Goal: Obtain resource: Download file/media

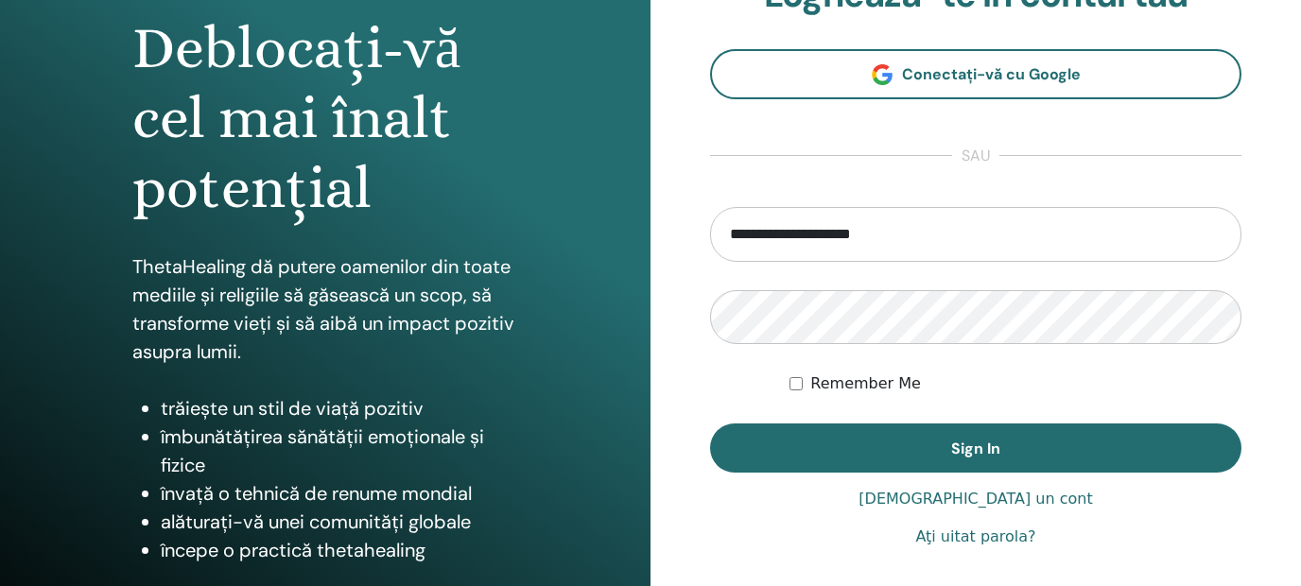
scroll to position [322, 0]
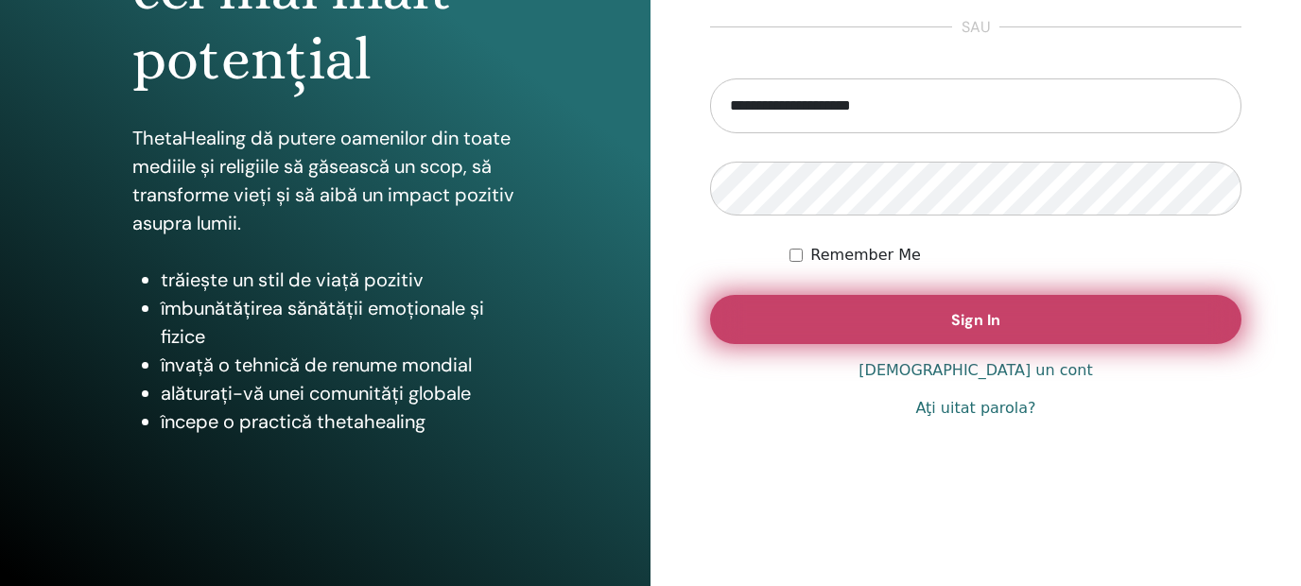
type input "**********"
click at [996, 314] on span "Sign In" at bounding box center [975, 320] width 49 height 20
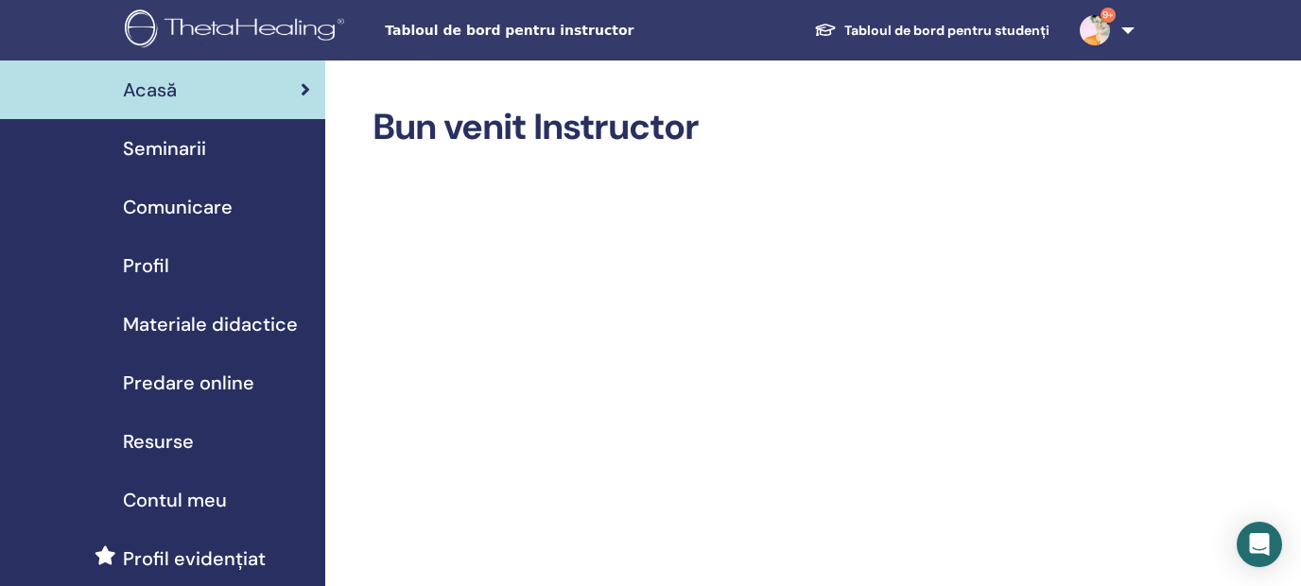
click at [243, 319] on span "Materiale didactice" at bounding box center [210, 324] width 175 height 28
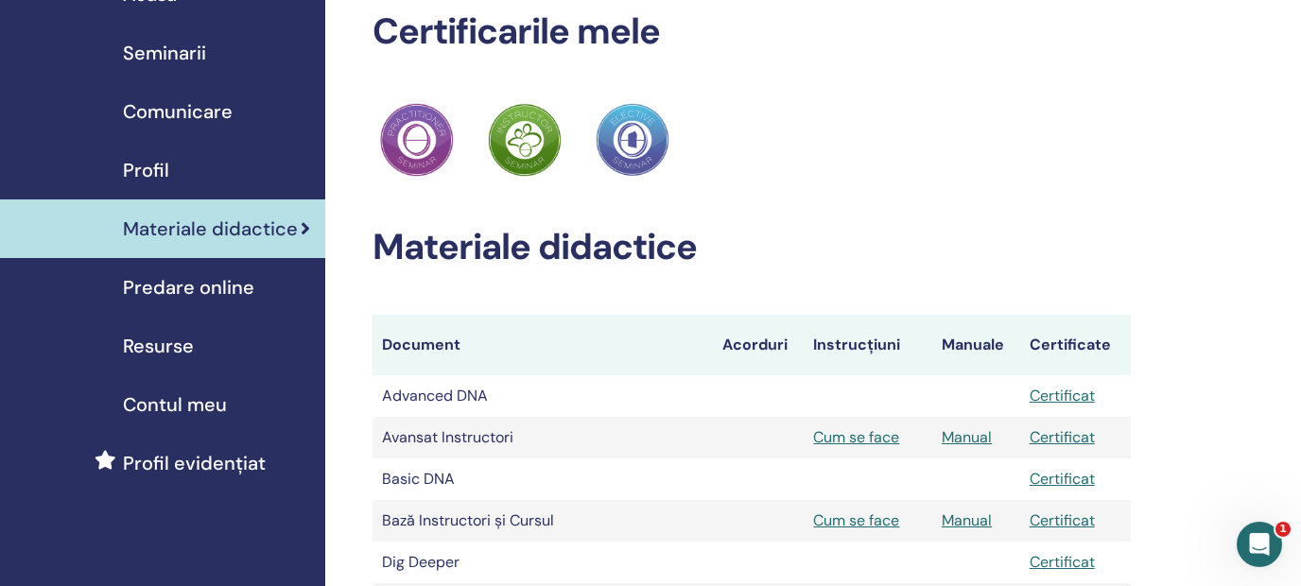
scroll to position [94, 0]
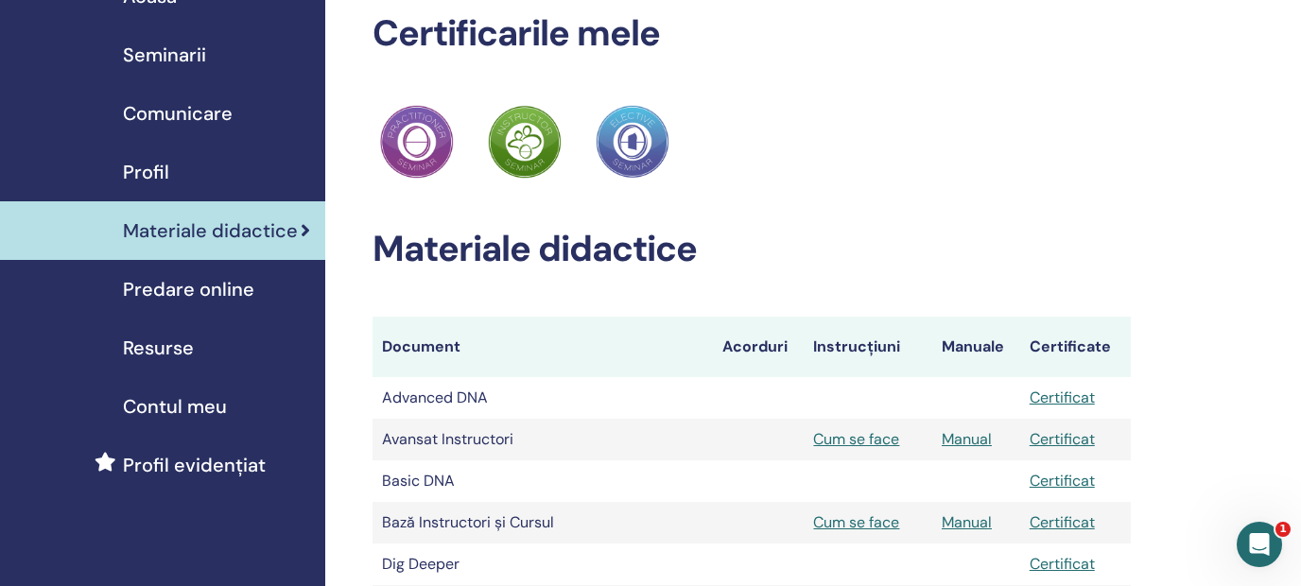
click at [1278, 174] on html "Tabloul de bord pentru instructor Tabloul de bord pentru studenți 9+ CN Carmen …" at bounding box center [650, 199] width 1301 height 586
click at [1067, 398] on link "Certificat" at bounding box center [1062, 398] width 65 height 20
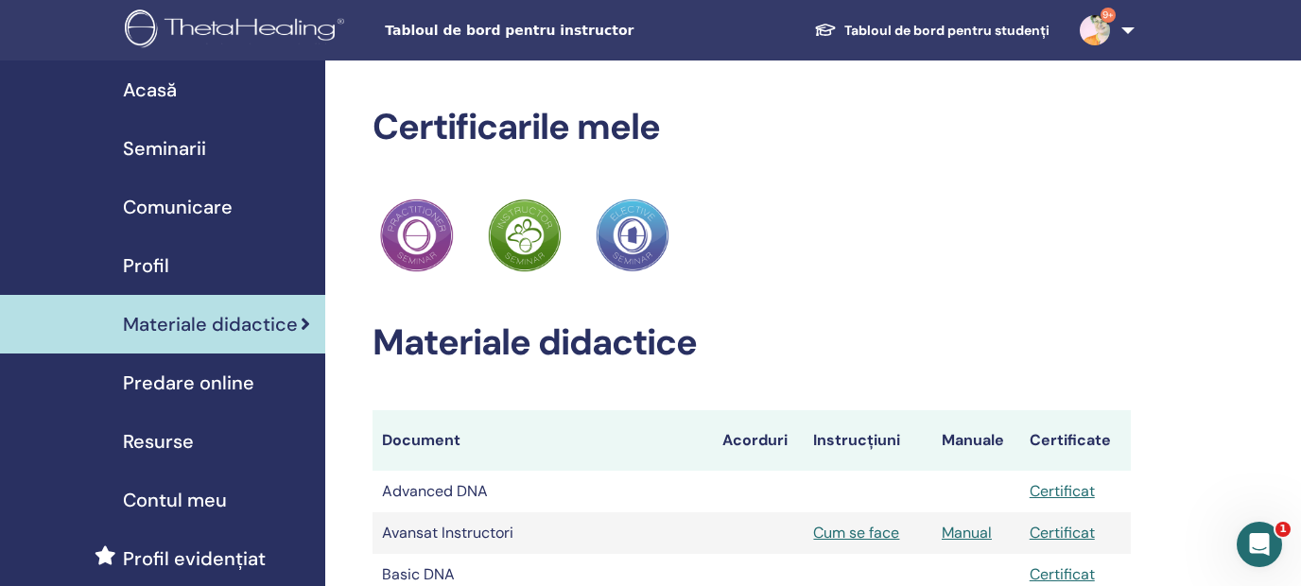
click at [472, 30] on span "Tabloul de bord pentru instructor" at bounding box center [527, 31] width 284 height 20
click at [145, 83] on span "Acasă" at bounding box center [150, 90] width 54 height 28
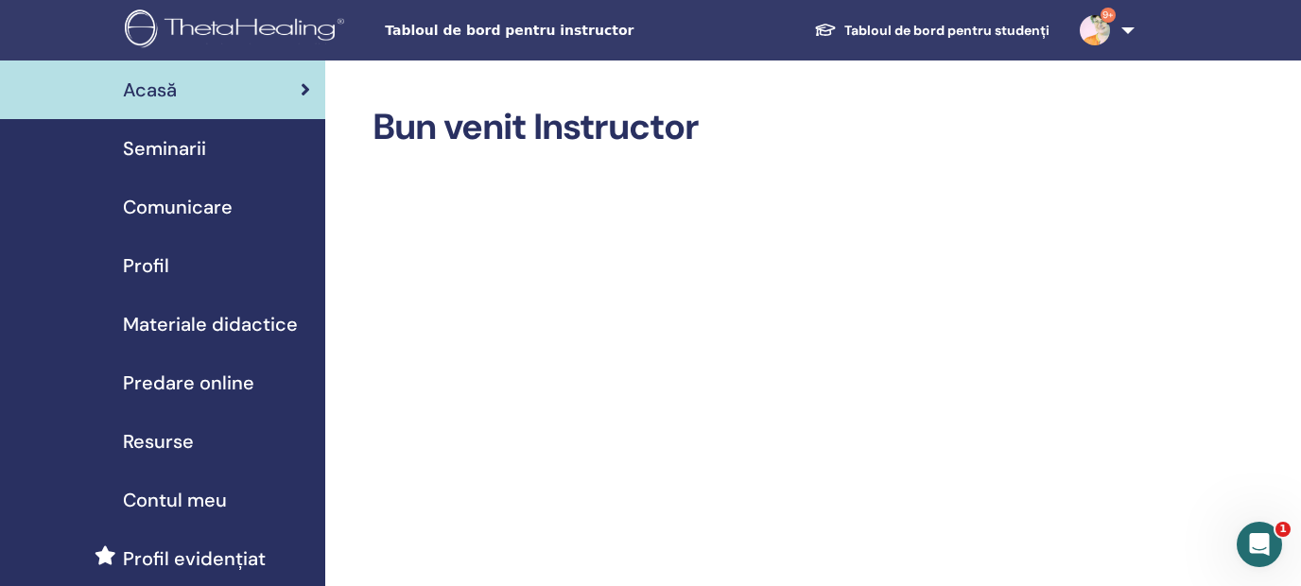
click at [172, 150] on span "Seminarii" at bounding box center [164, 148] width 83 height 28
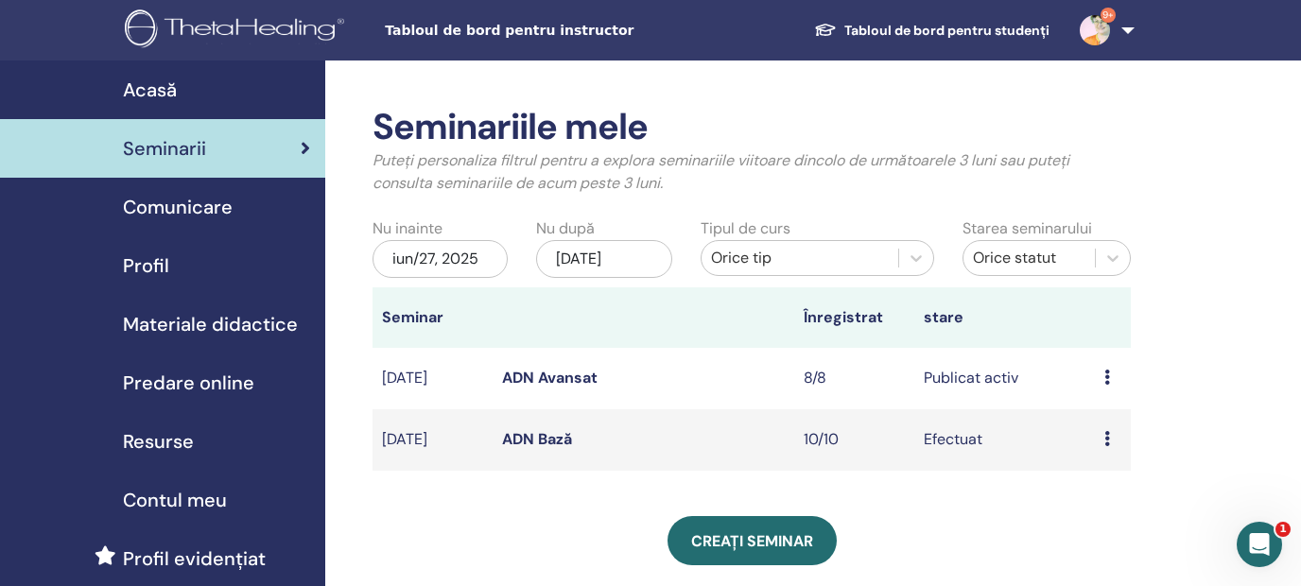
click at [154, 267] on span "Profil" at bounding box center [146, 266] width 46 height 28
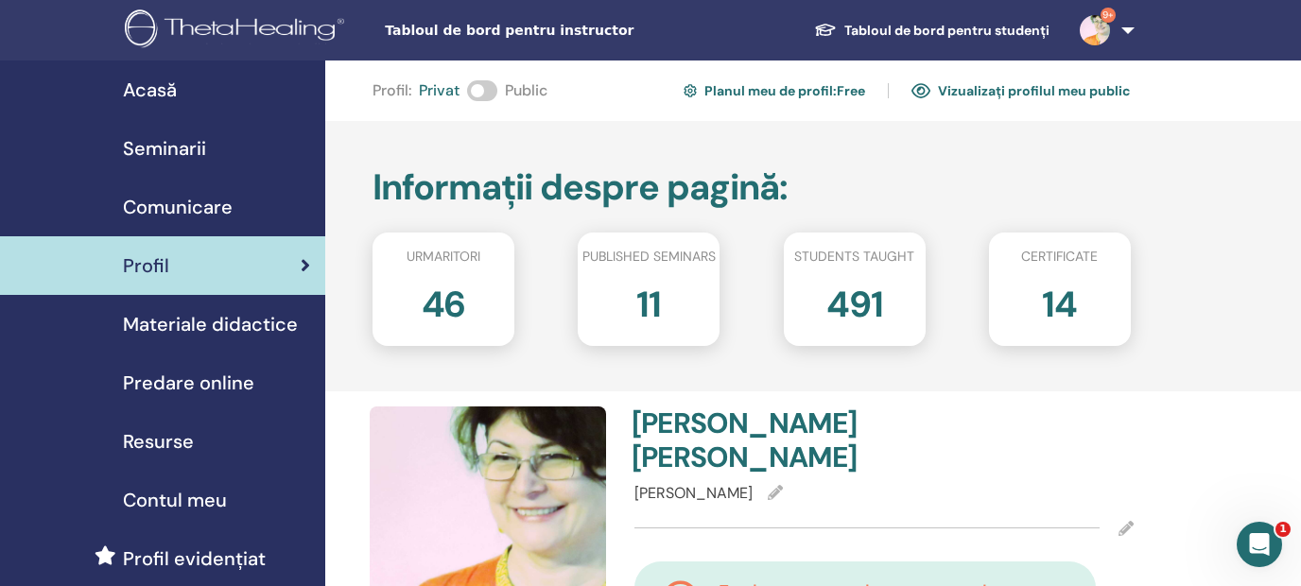
click at [206, 327] on span "Materiale didactice" at bounding box center [210, 324] width 175 height 28
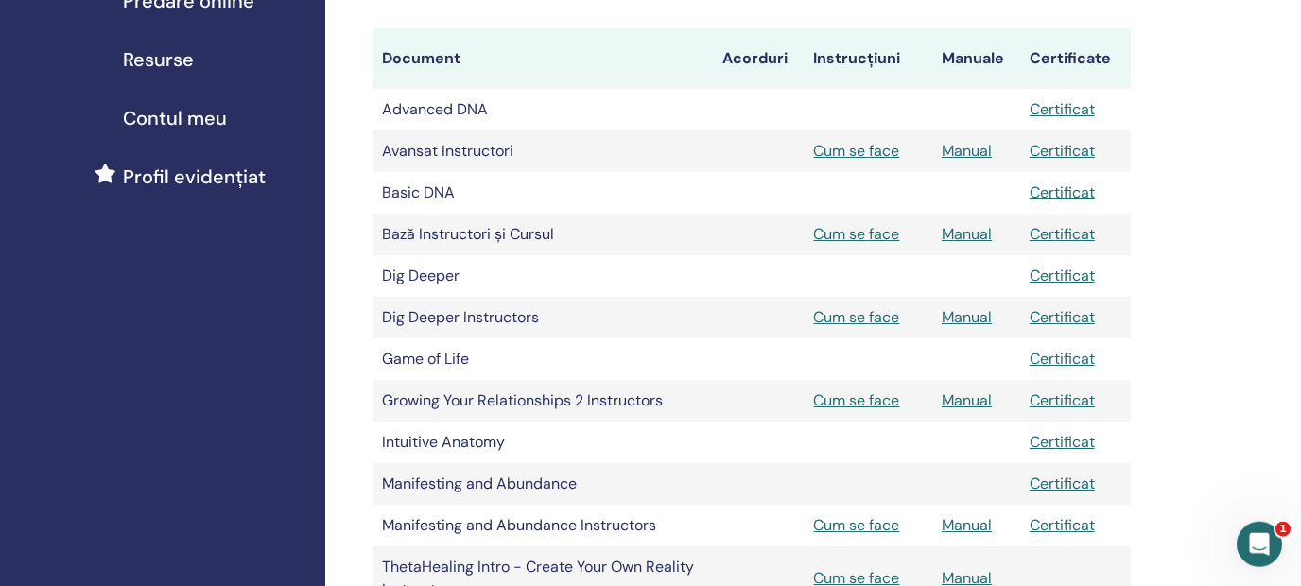
scroll to position [408, 0]
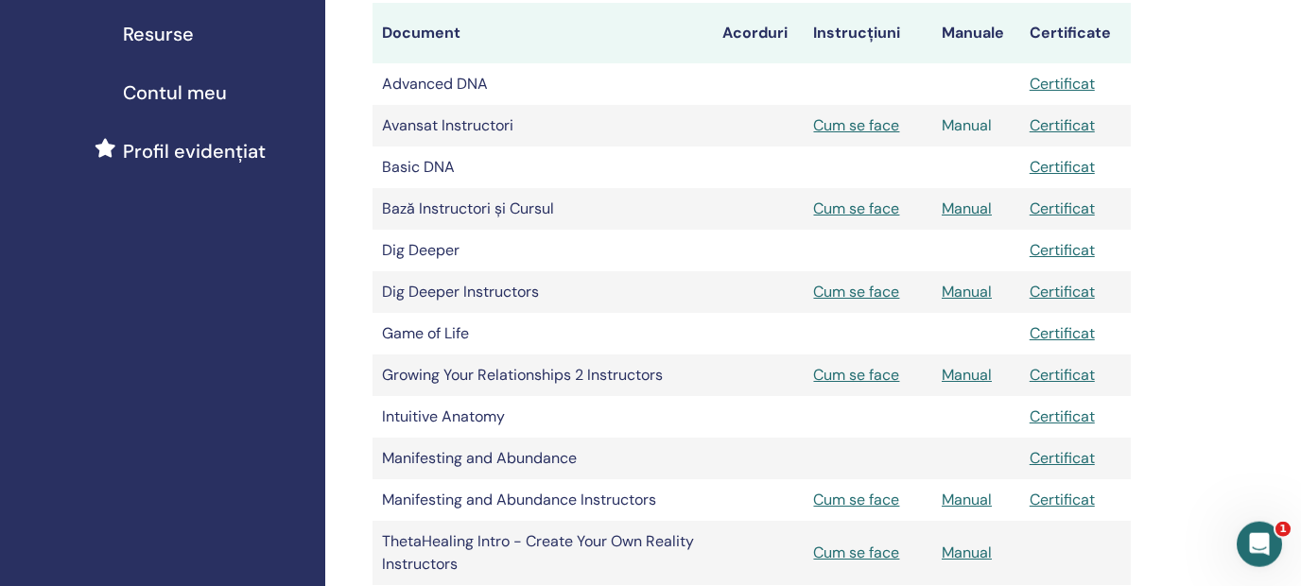
click at [970, 130] on link "Manual" at bounding box center [967, 125] width 50 height 20
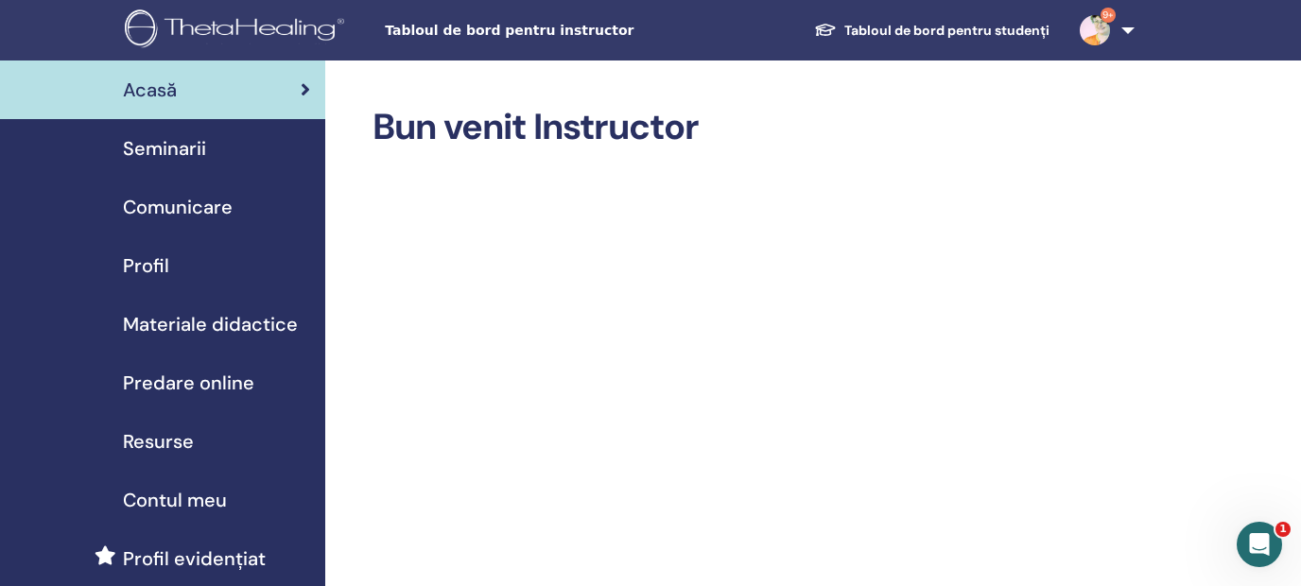
click at [936, 27] on link "Tabloul de bord pentru studenți" at bounding box center [932, 30] width 266 height 35
click at [219, 387] on span "Predare online" at bounding box center [188, 383] width 131 height 28
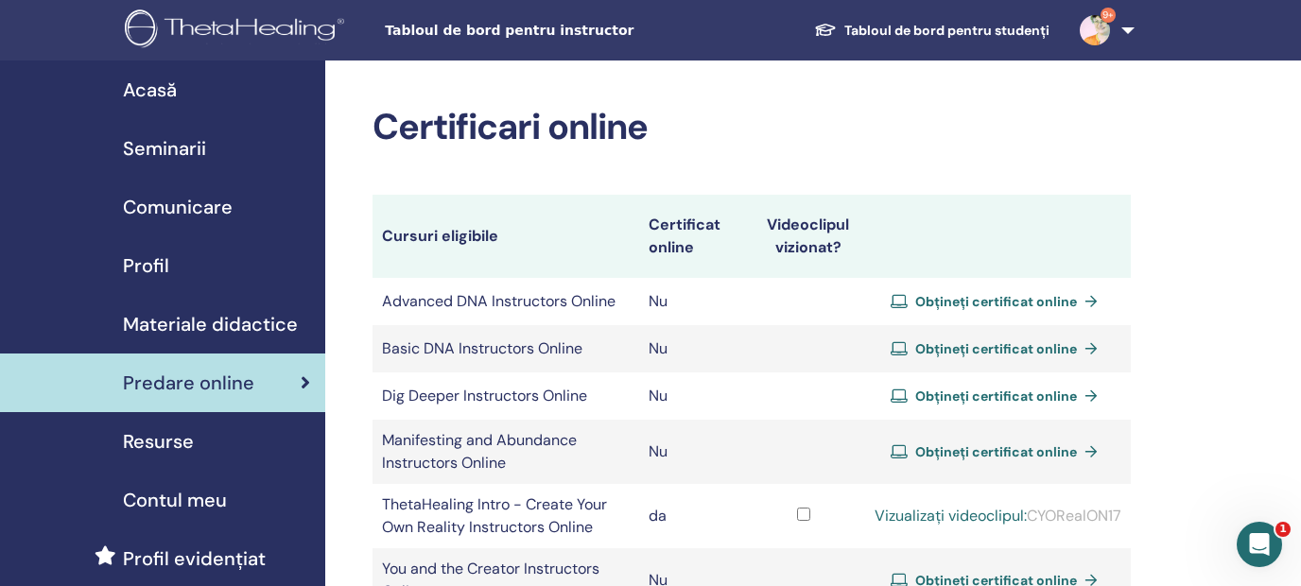
click at [212, 318] on span "Materiale didactice" at bounding box center [210, 324] width 175 height 28
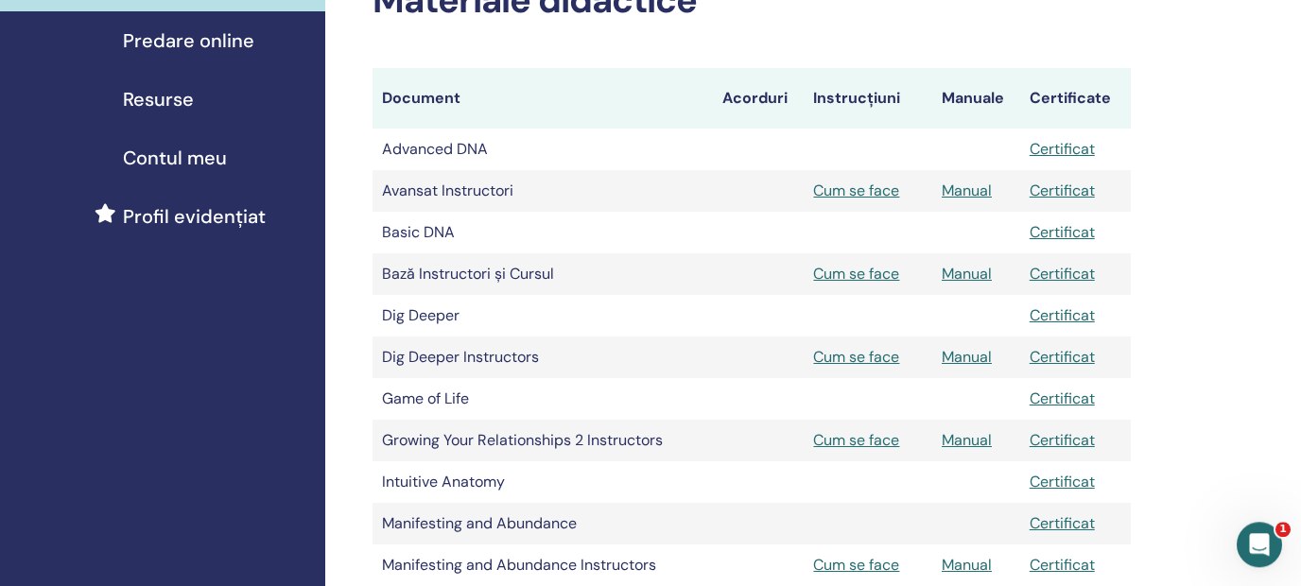
scroll to position [338, 0]
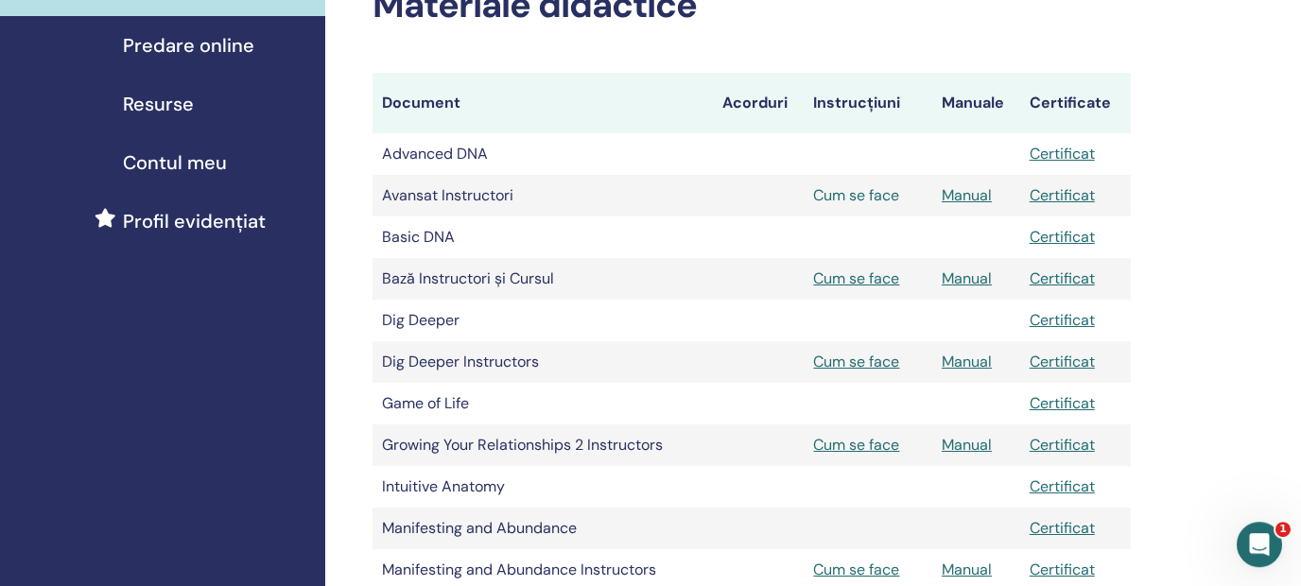
click at [855, 194] on link "Cum se face" at bounding box center [856, 195] width 86 height 20
click at [977, 198] on link "Manual" at bounding box center [967, 195] width 50 height 20
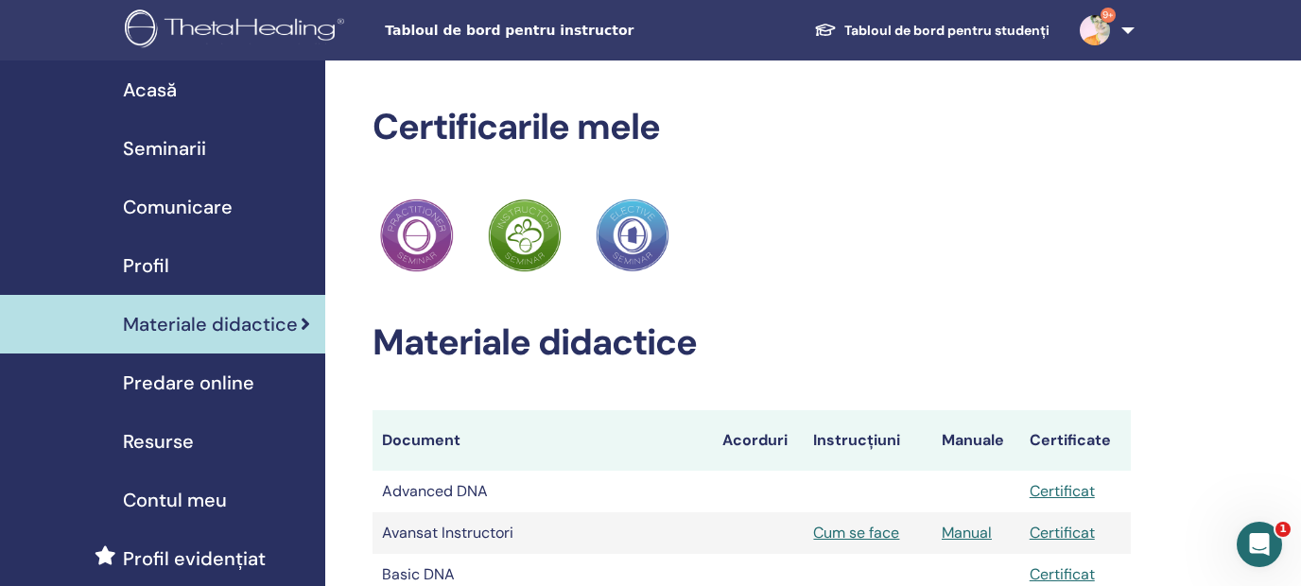
click at [148, 80] on span "Acasă" at bounding box center [150, 90] width 54 height 28
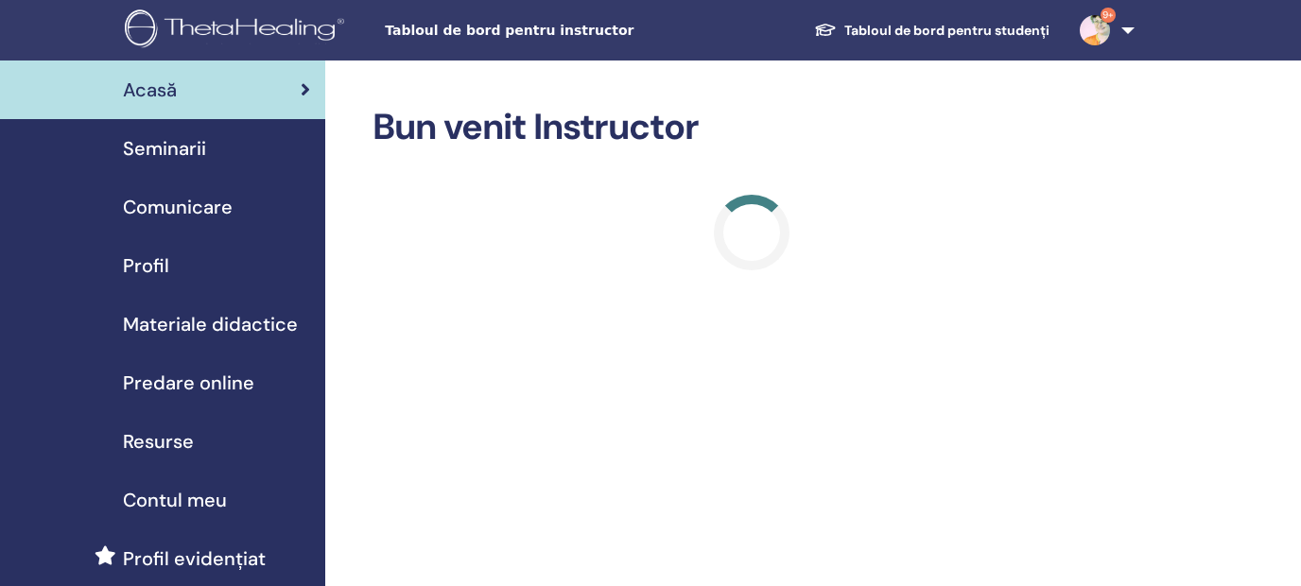
click at [170, 147] on span "Seminarii" at bounding box center [164, 148] width 83 height 28
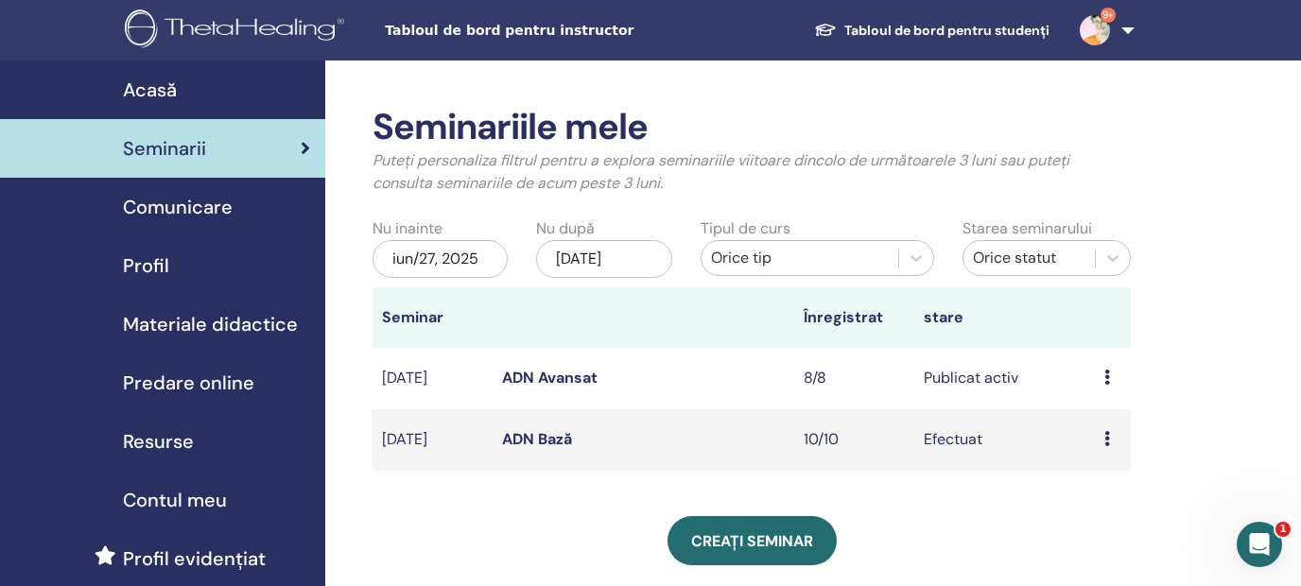
click at [159, 269] on span "Profil" at bounding box center [146, 266] width 46 height 28
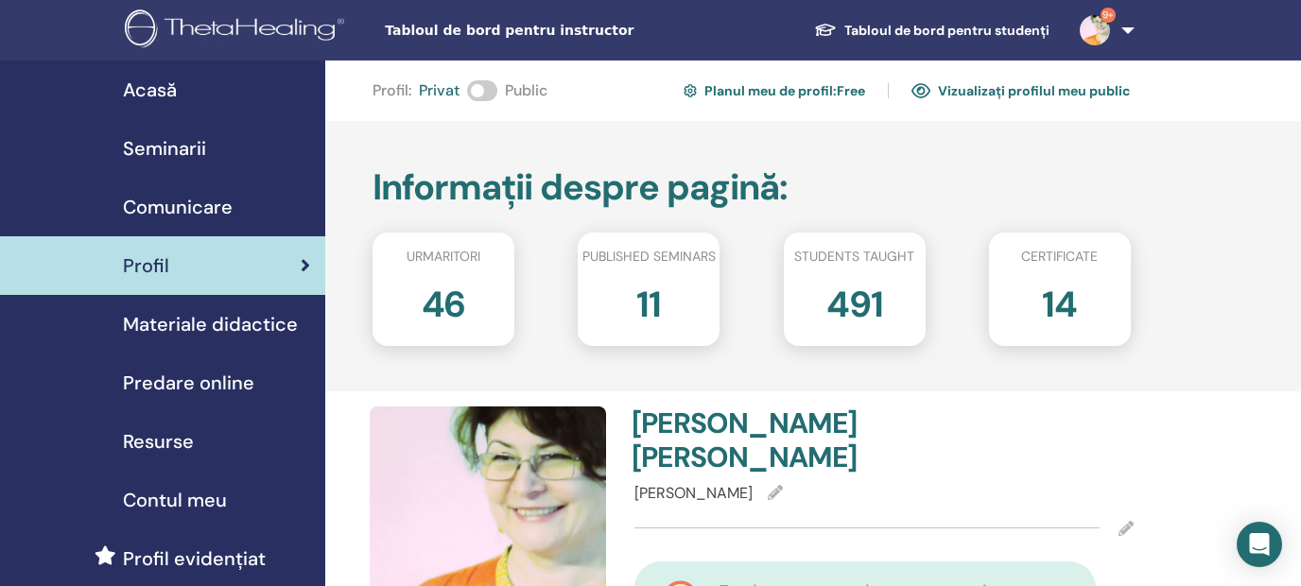
click at [201, 216] on span "Comunicare" at bounding box center [178, 207] width 110 height 28
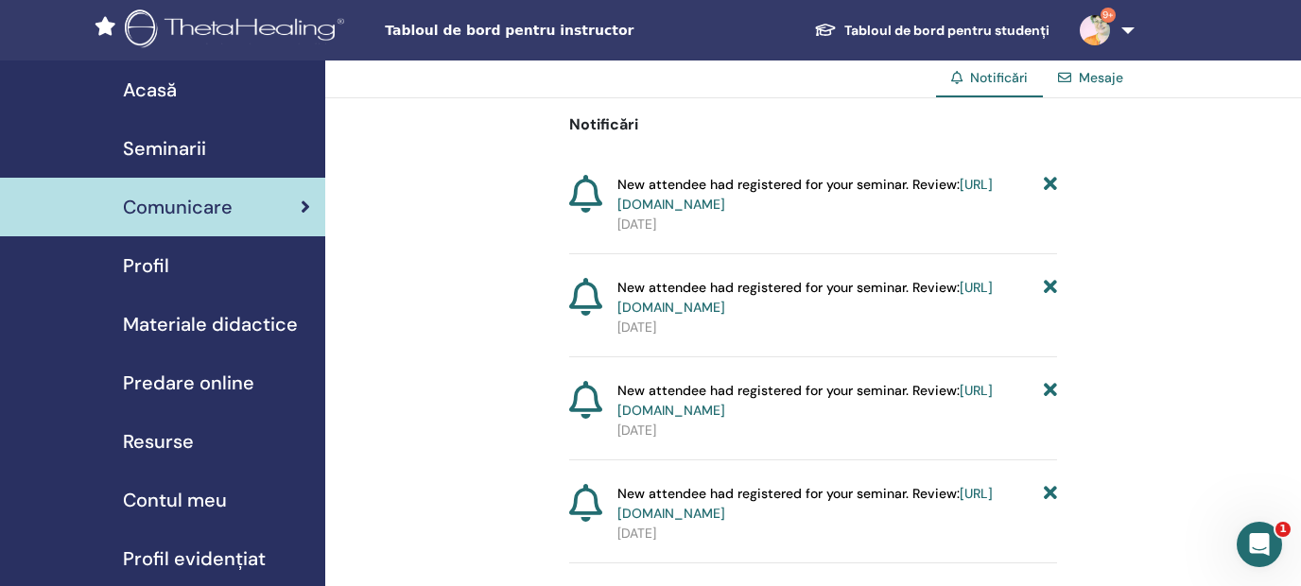
click at [207, 334] on span "Materiale didactice" at bounding box center [210, 324] width 175 height 28
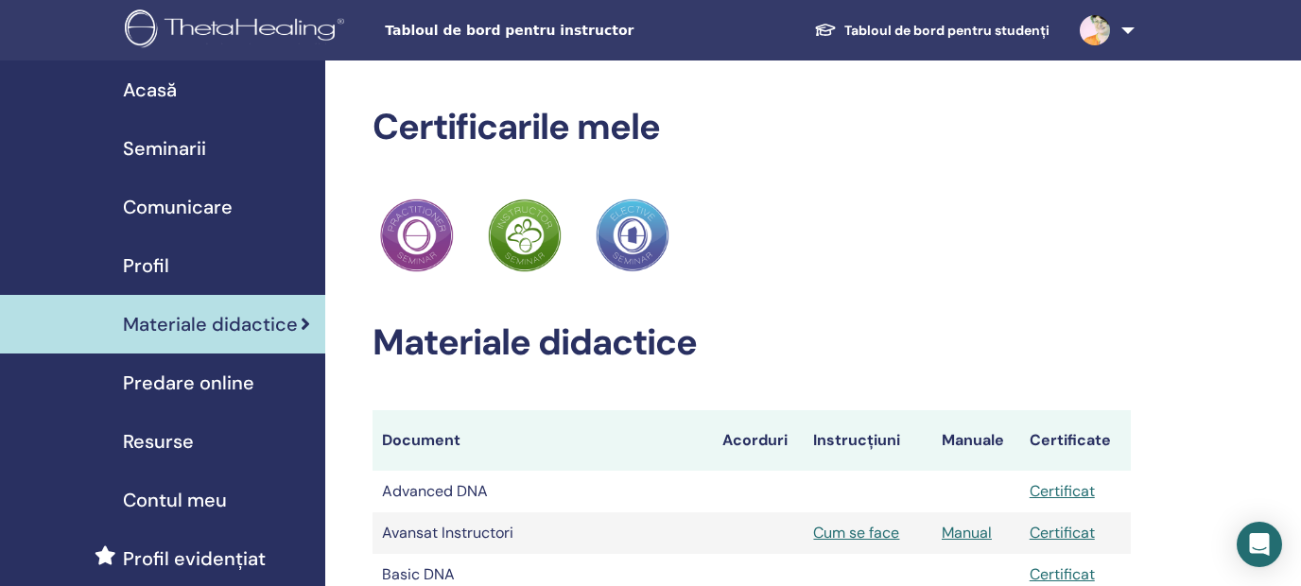
click at [170, 440] on span "Resurse" at bounding box center [158, 441] width 71 height 28
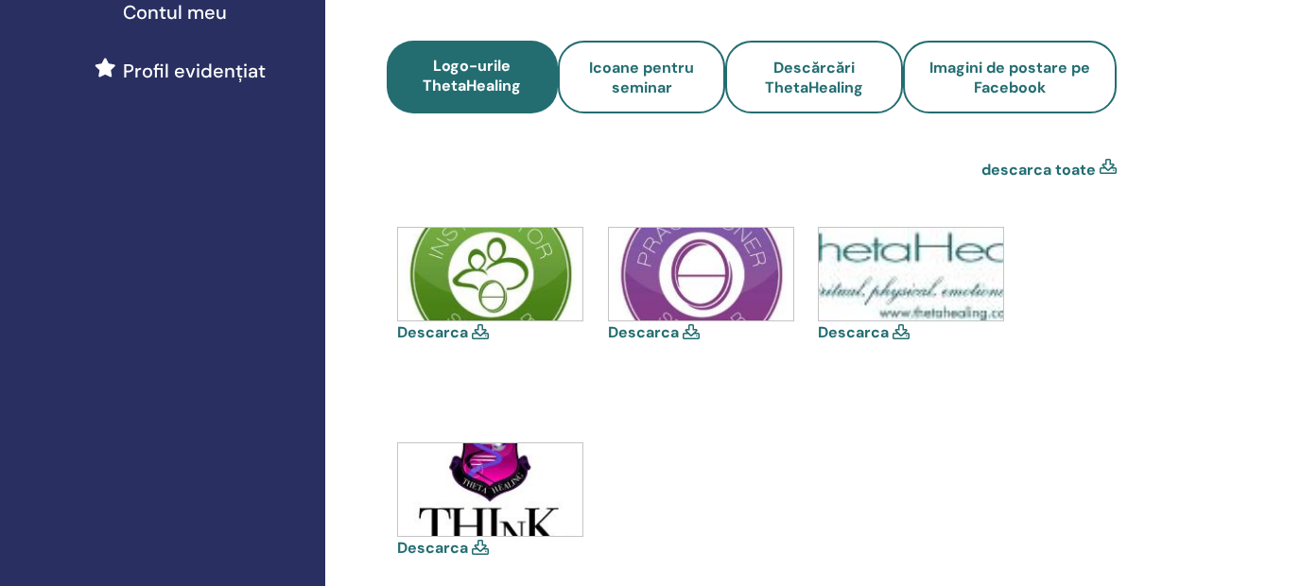
scroll to position [370, 0]
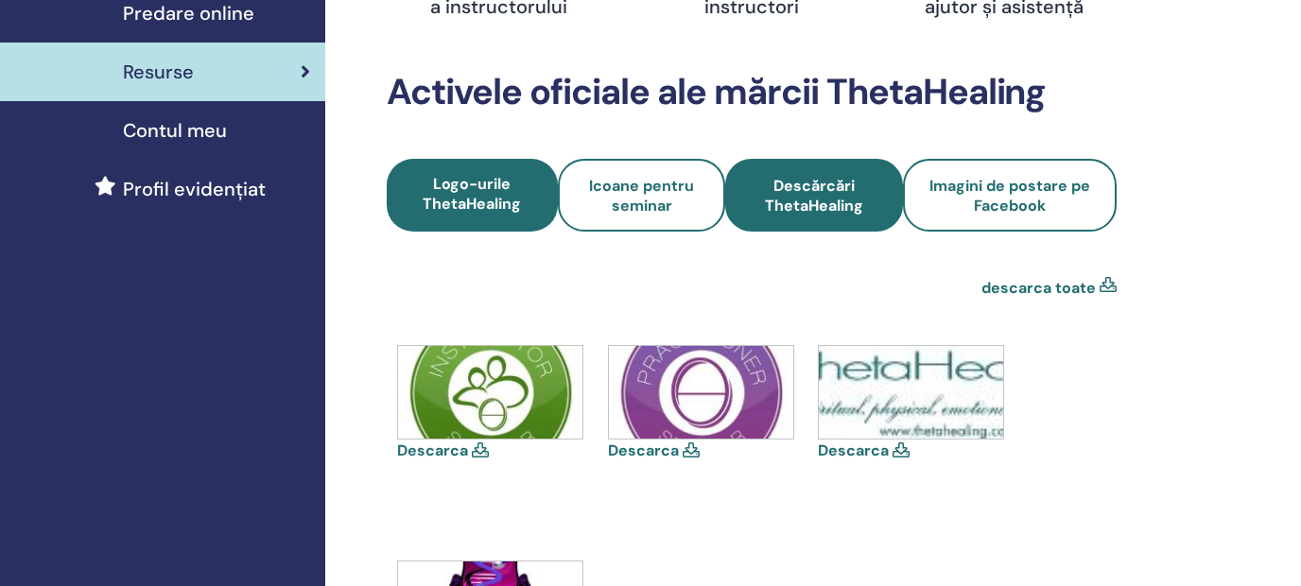
click at [817, 201] on span "Descărcări ThetaHealing" at bounding box center [814, 196] width 127 height 40
click at [798, 190] on span "Descărcări ThetaHealing" at bounding box center [814, 196] width 127 height 40
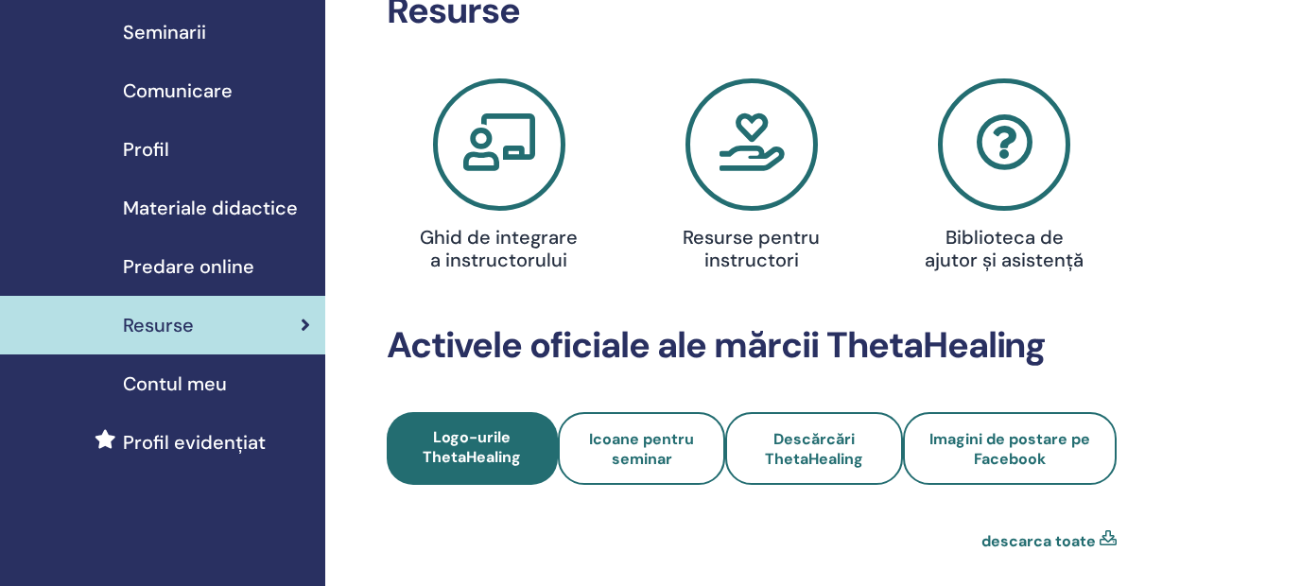
scroll to position [0, 0]
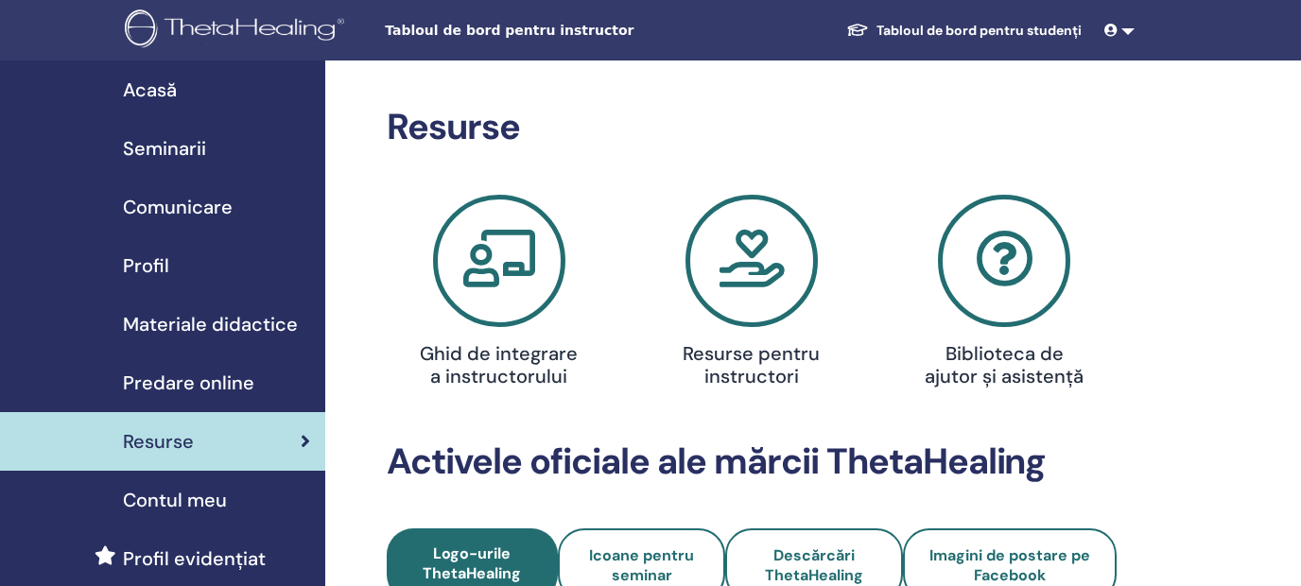
click at [746, 284] on icon at bounding box center [752, 261] width 132 height 132
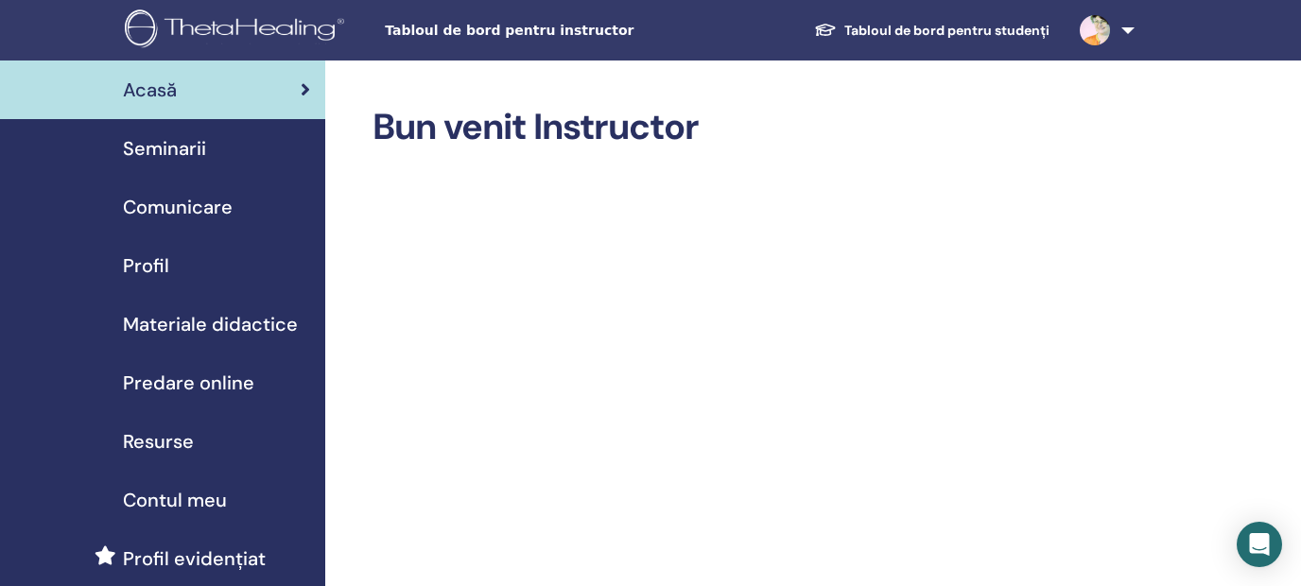
click at [218, 323] on span "Materiale didactice" at bounding box center [210, 324] width 175 height 28
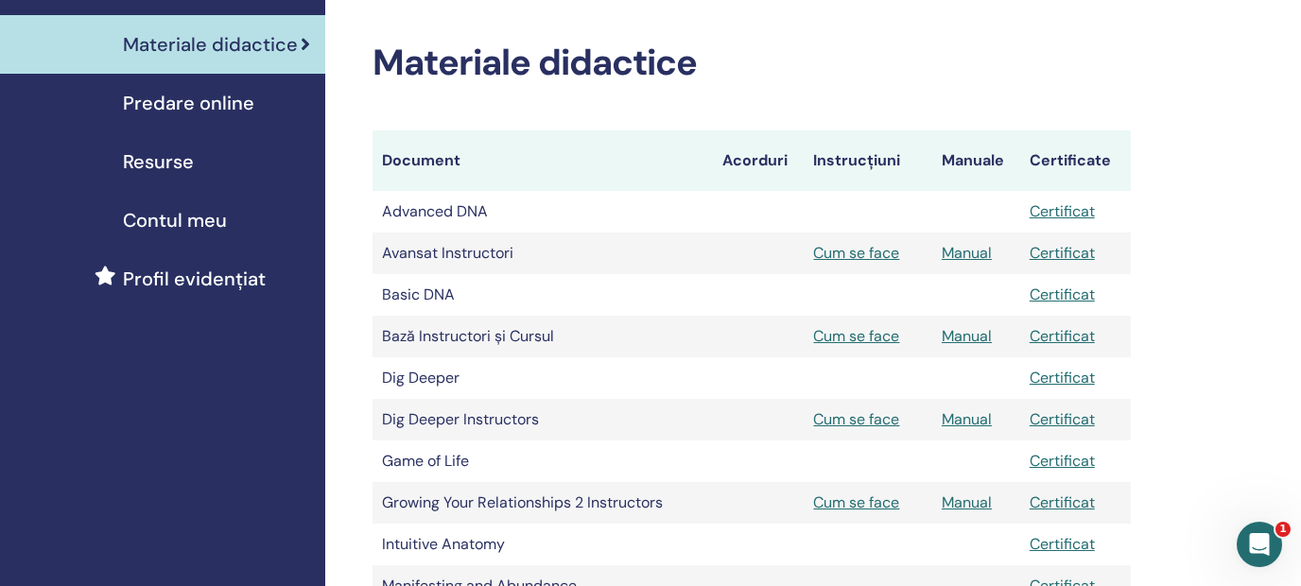
scroll to position [251, 0]
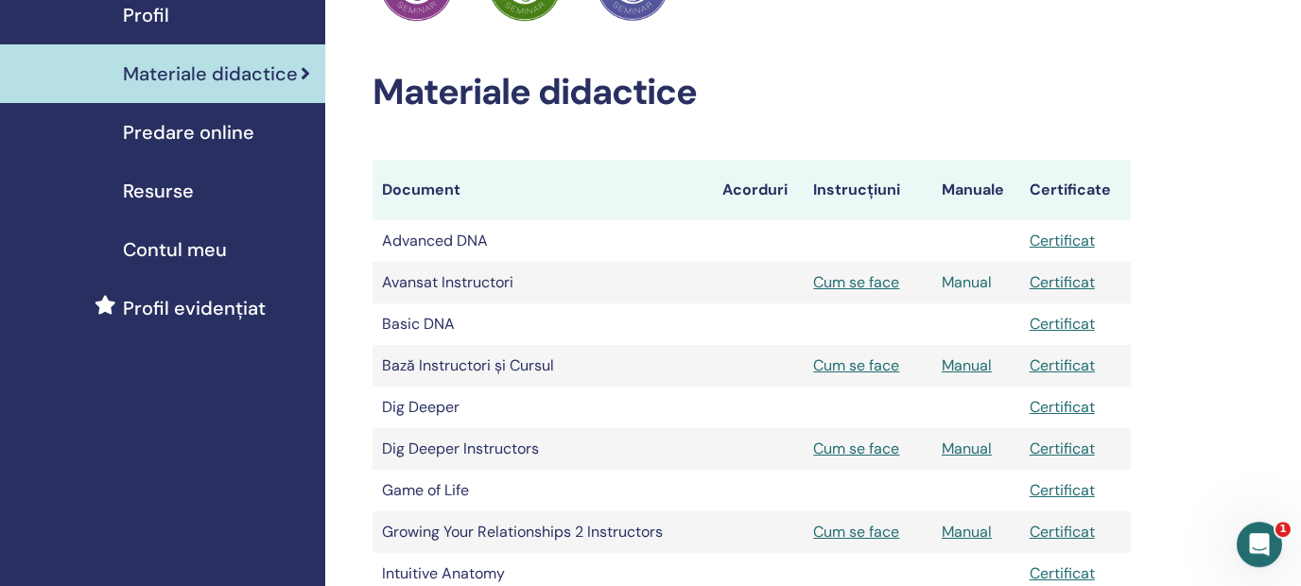
click at [964, 286] on link "Manual" at bounding box center [967, 282] width 50 height 20
